Goal: Transaction & Acquisition: Purchase product/service

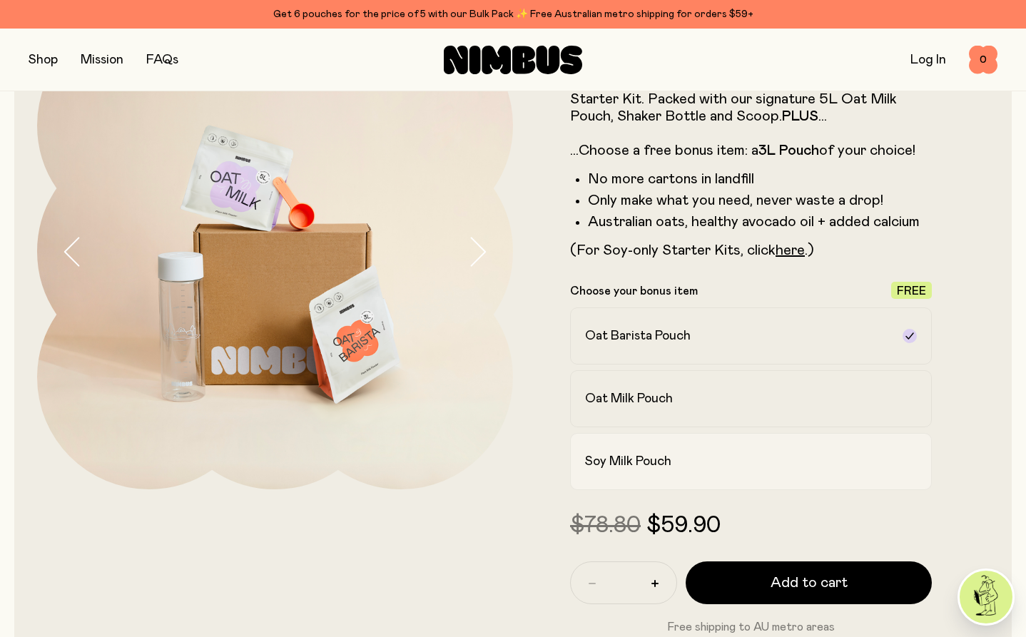
scroll to position [124, 0]
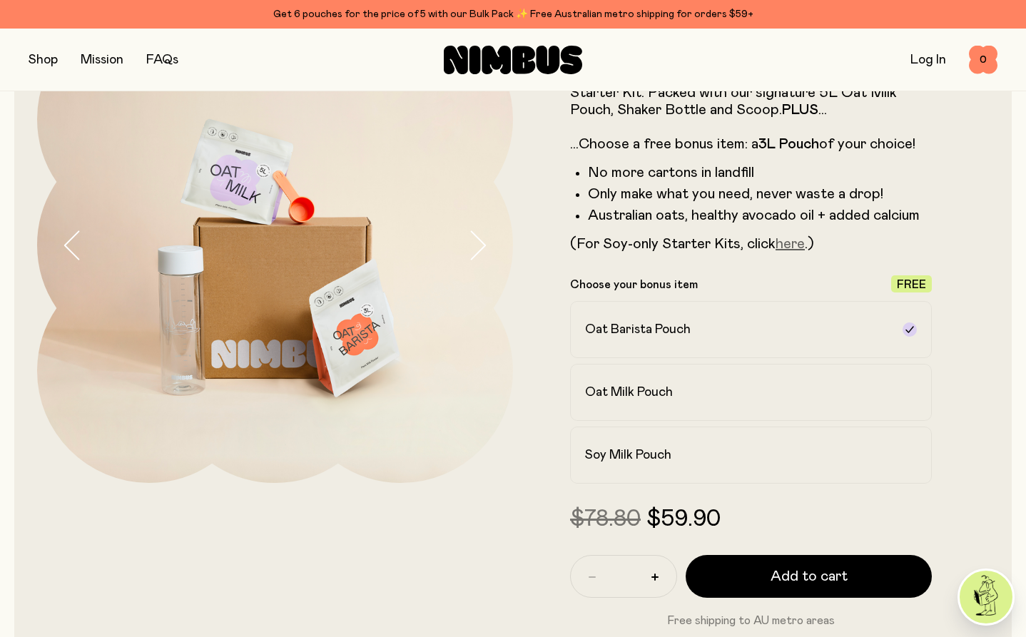
click at [788, 243] on link "here" at bounding box center [790, 244] width 29 height 14
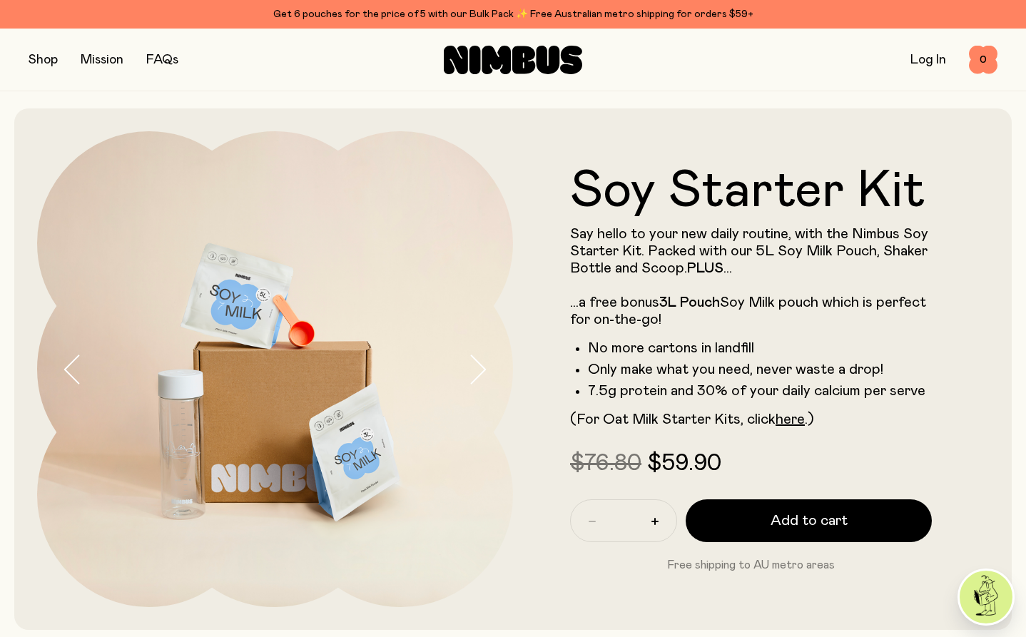
click at [50, 56] on button "button" at bounding box center [43, 60] width 29 height 20
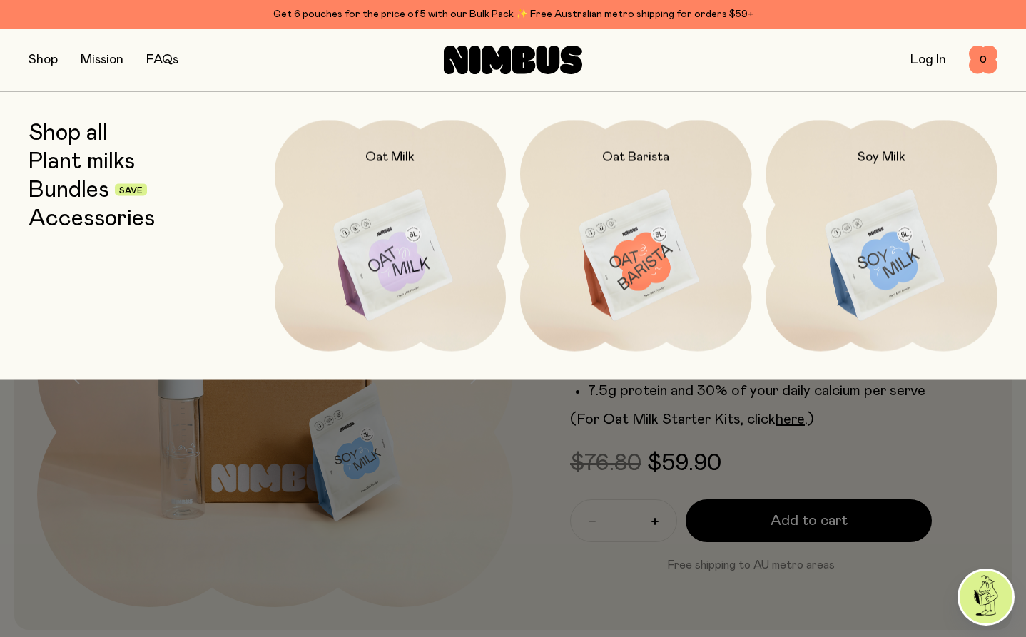
click at [39, 52] on button "button" at bounding box center [43, 60] width 29 height 20
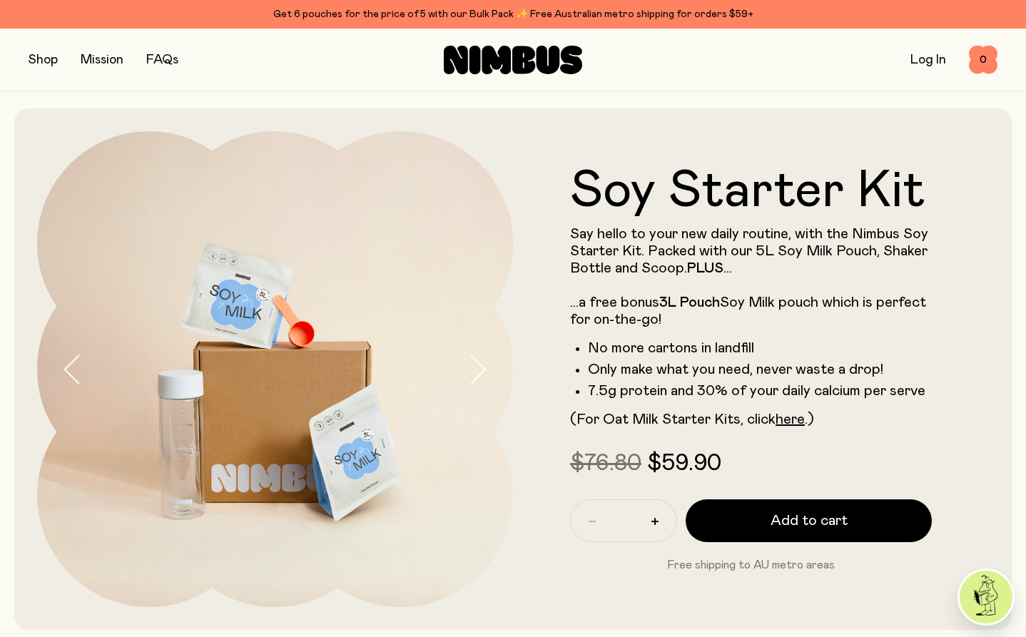
click at [38, 53] on button "button" at bounding box center [43, 60] width 29 height 20
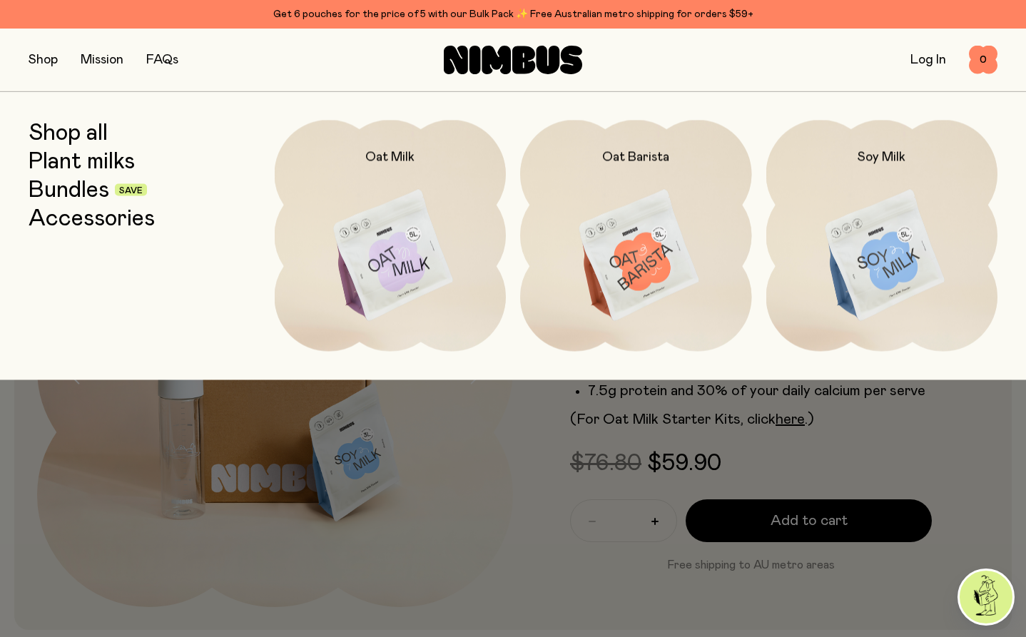
drag, startPoint x: 297, startPoint y: 47, endPoint x: 394, endPoint y: 51, distance: 97.1
click at [297, 47] on div "Shop Mission FAQs Log In 0 0" at bounding box center [513, 60] width 969 height 62
click at [488, 53] on icon at bounding box center [496, 60] width 29 height 29
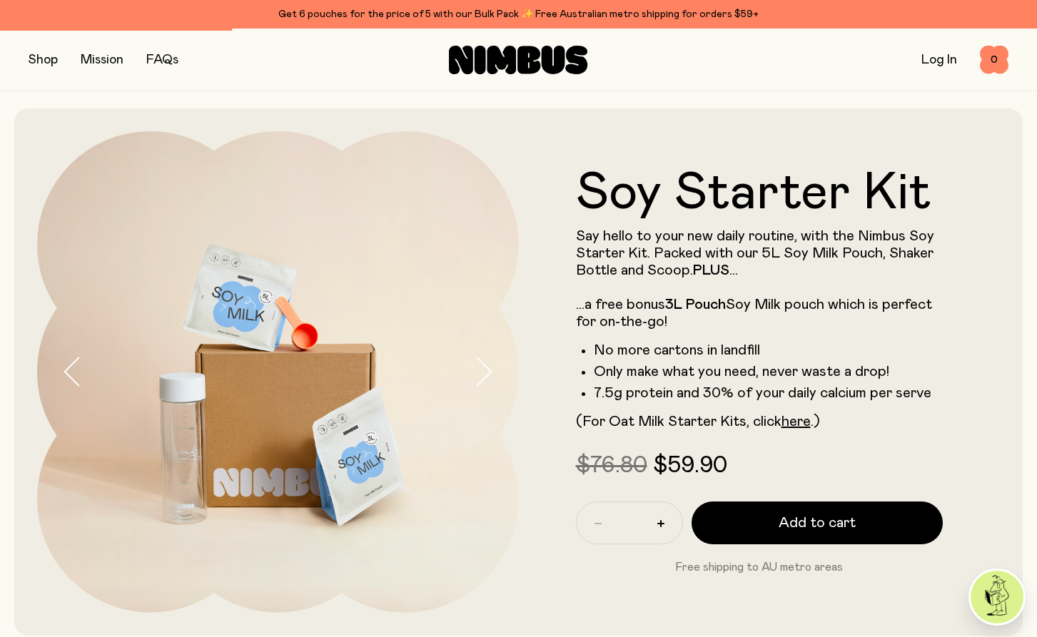
click at [0, 0] on div "POPUP Form" at bounding box center [0, 0] width 0 height 0
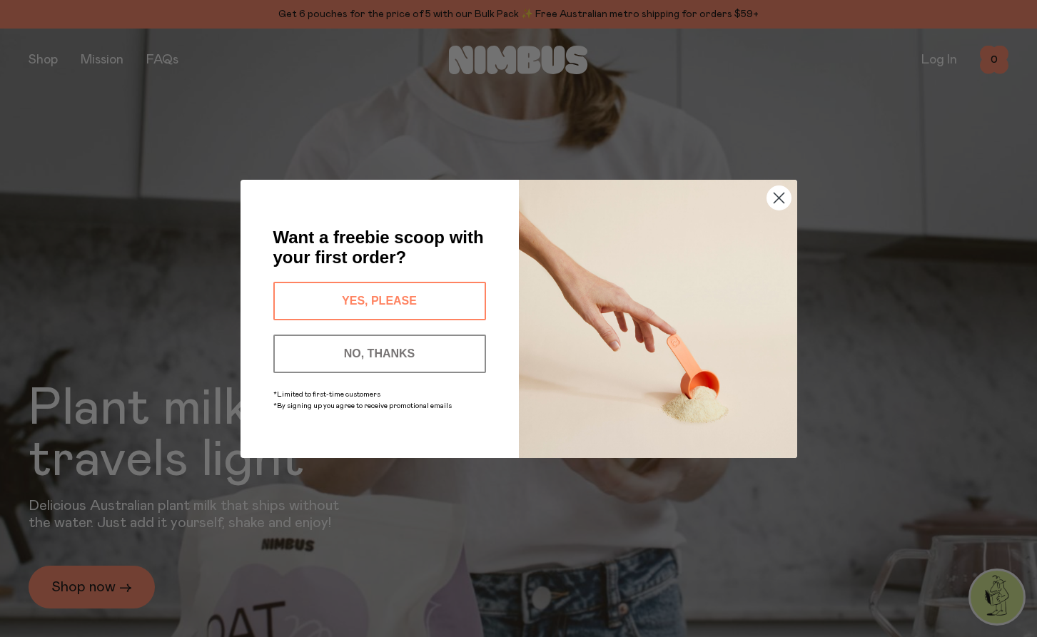
click at [781, 198] on circle "Close dialog" at bounding box center [779, 198] width 24 height 24
